Goal: Task Accomplishment & Management: Manage account settings

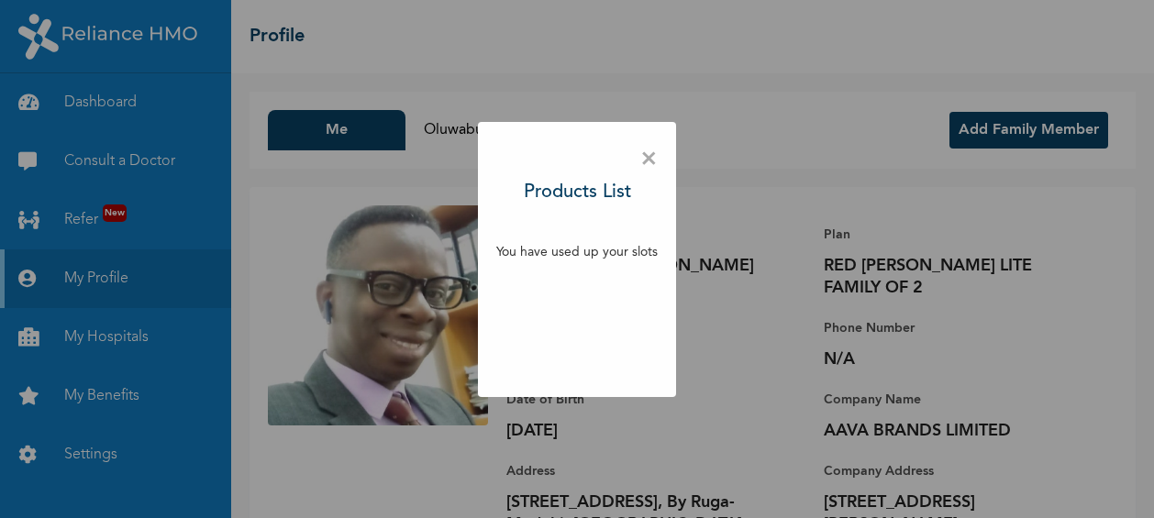
click at [646, 159] on span "×" at bounding box center [648, 159] width 17 height 39
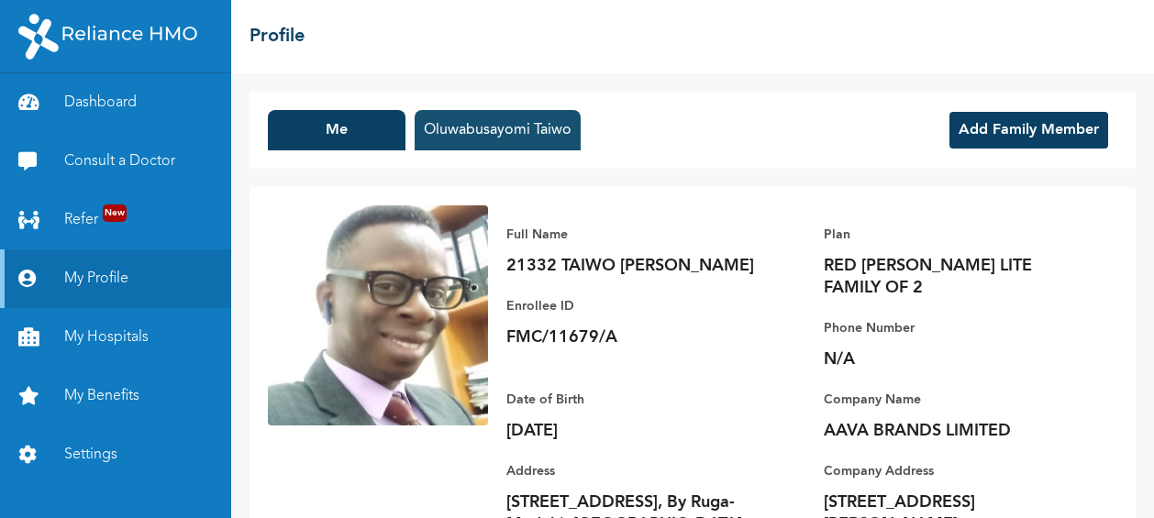
click at [514, 122] on button "Oluwabusayomi Taiwo" at bounding box center [497, 130] width 166 height 40
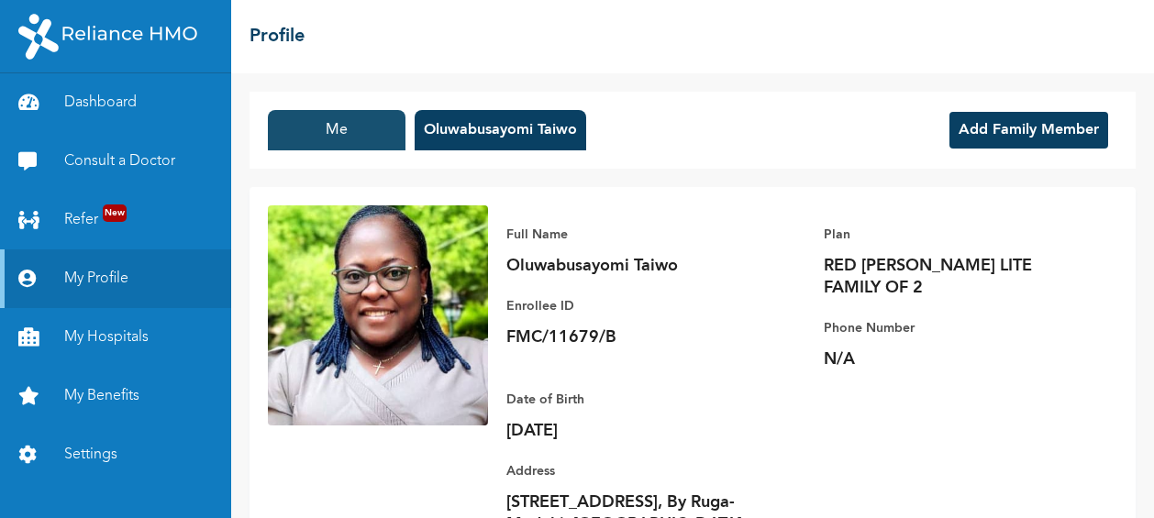
click at [346, 121] on button "Me" at bounding box center [337, 130] width 138 height 40
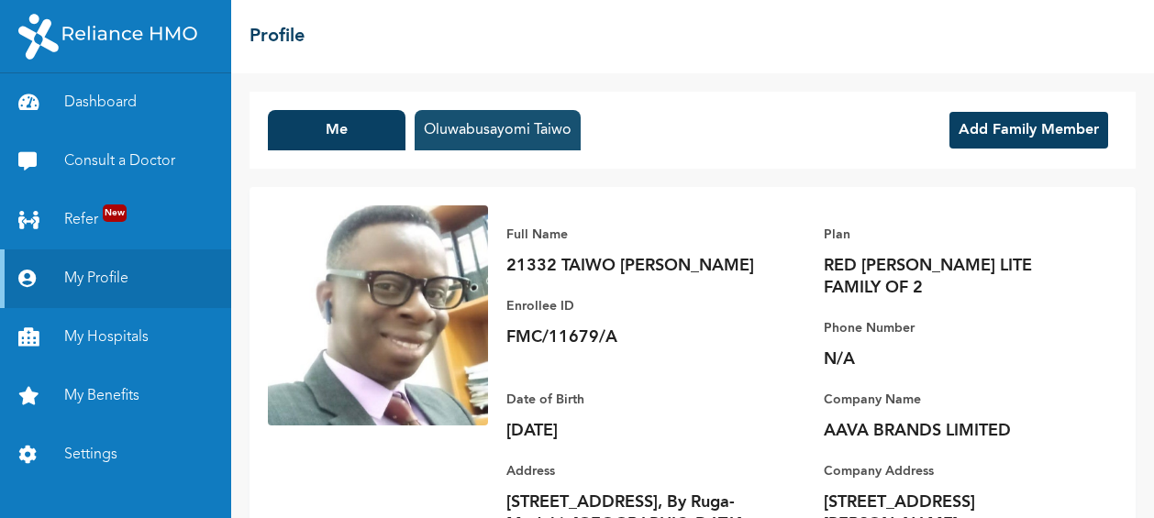
click at [497, 123] on button "Oluwabusayomi Taiwo" at bounding box center [497, 130] width 166 height 40
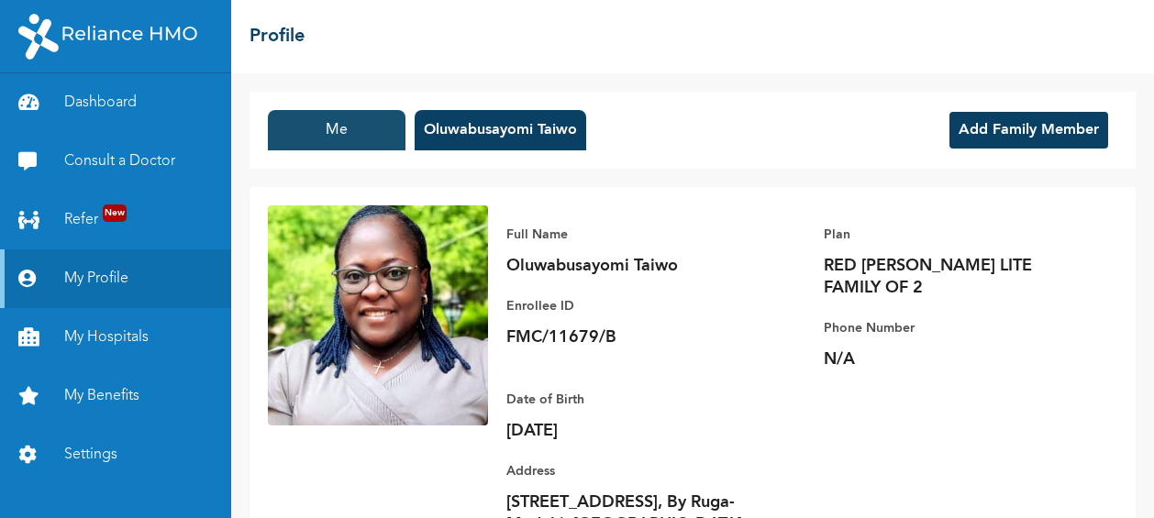
click at [328, 124] on button "Me" at bounding box center [337, 130] width 138 height 40
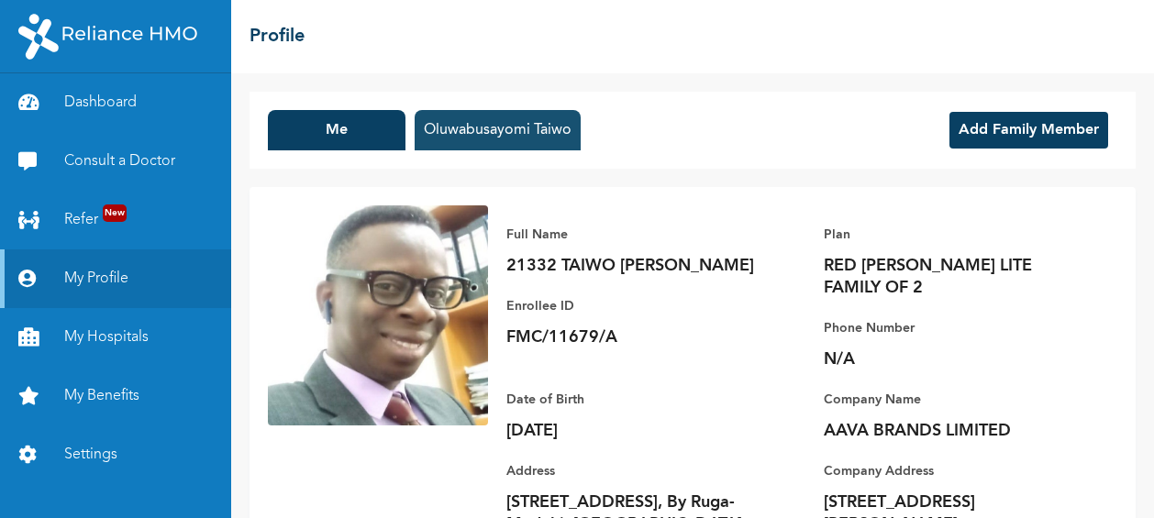
click at [446, 128] on button "Oluwabusayomi Taiwo" at bounding box center [497, 130] width 166 height 40
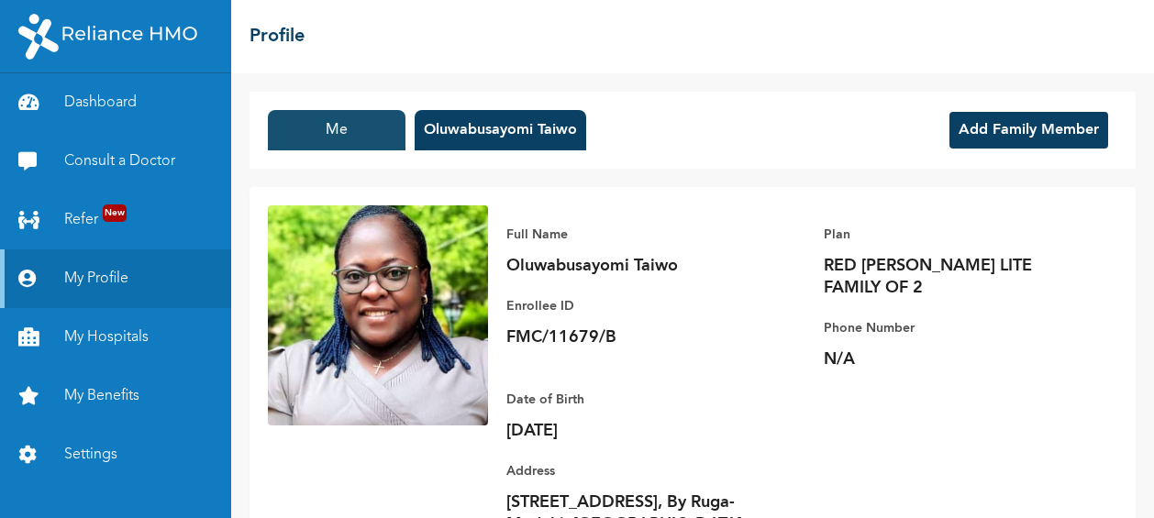
click at [346, 131] on button "Me" at bounding box center [337, 130] width 138 height 40
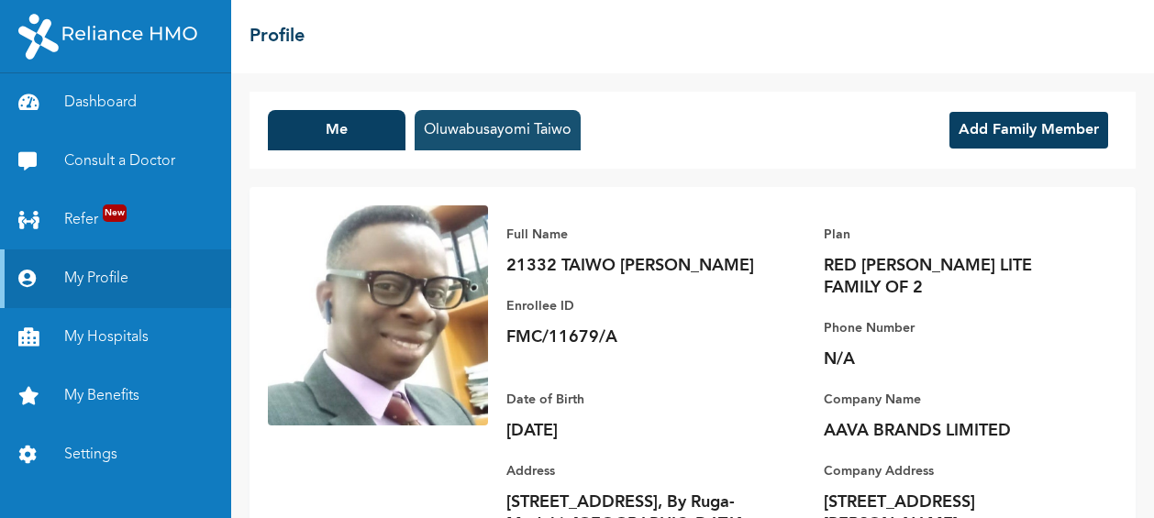
click at [479, 120] on button "Oluwabusayomi Taiwo" at bounding box center [497, 130] width 166 height 40
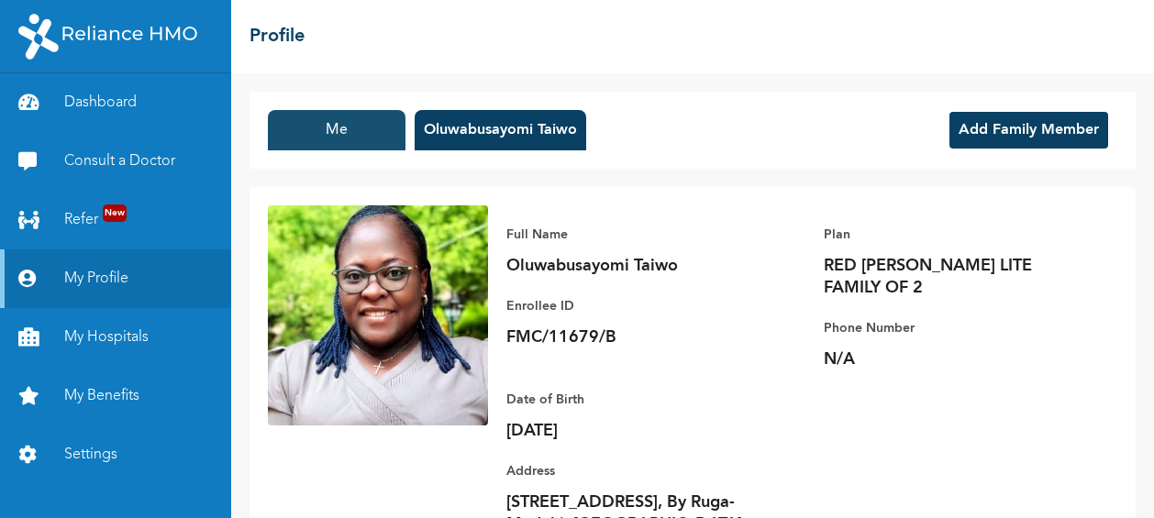
click at [329, 121] on button "Me" at bounding box center [337, 130] width 138 height 40
